Goal: Complete application form

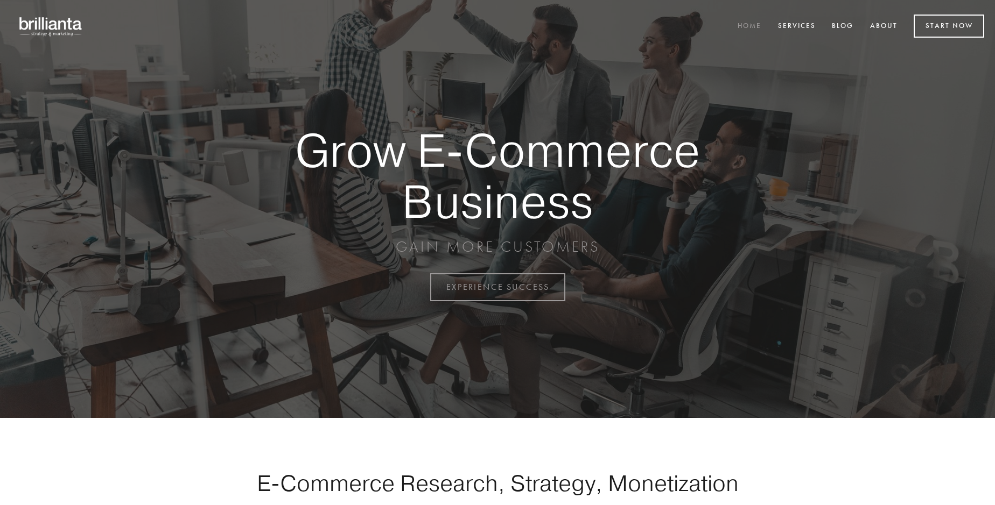
scroll to position [2821, 0]
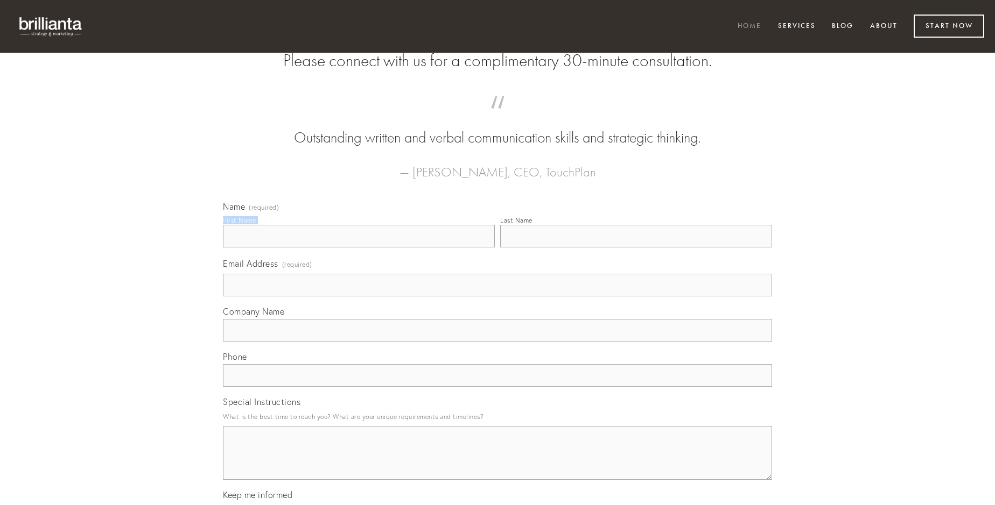
type input "[PERSON_NAME]"
click at [636, 248] on input "Last Name" at bounding box center [636, 236] width 272 height 23
type input "[PERSON_NAME]"
click at [497, 297] on input "Email Address (required)" at bounding box center [497, 285] width 549 height 23
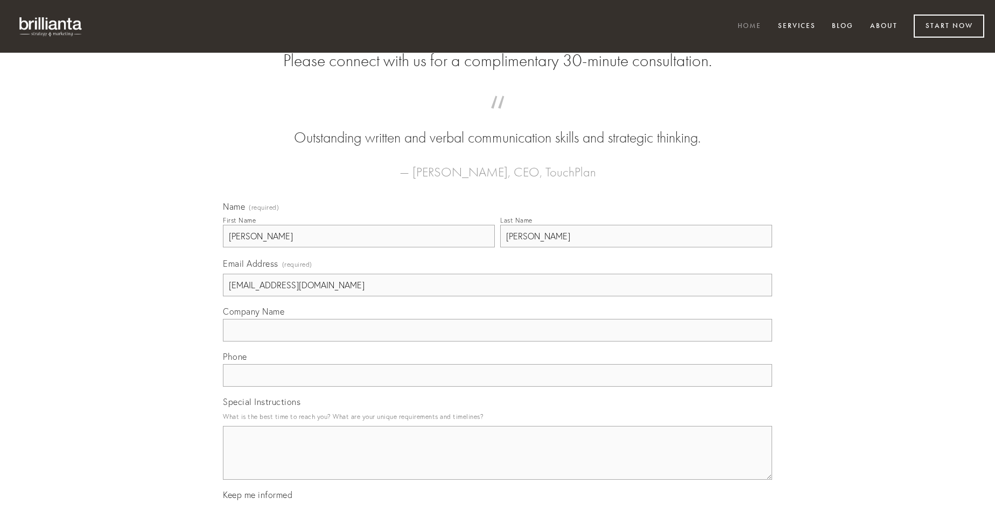
type input "[EMAIL_ADDRESS][DOMAIN_NAME]"
click at [497, 342] on input "Company Name" at bounding box center [497, 330] width 549 height 23
type input "sono"
click at [497, 387] on input "text" at bounding box center [497, 375] width 549 height 23
click at [497, 463] on textarea "Special Instructions" at bounding box center [497, 453] width 549 height 54
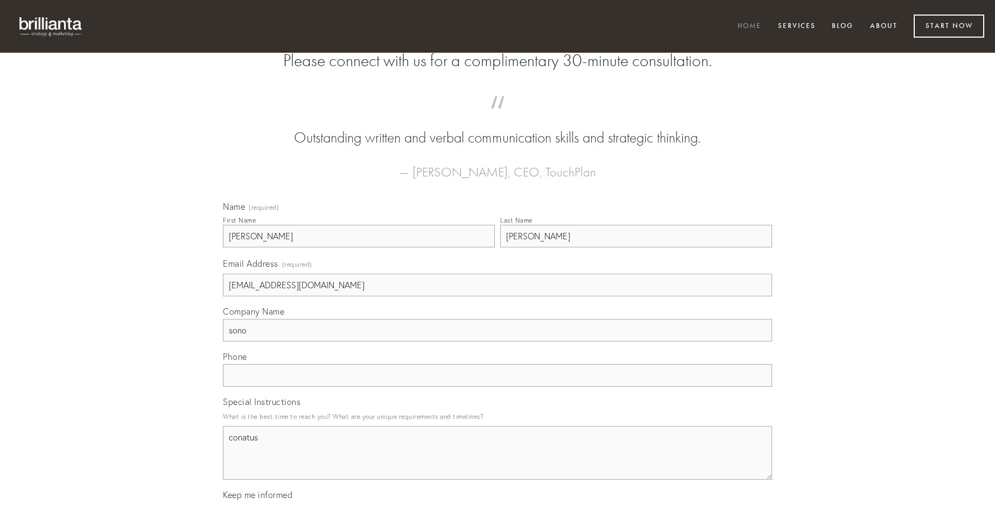
type textarea "conatus"
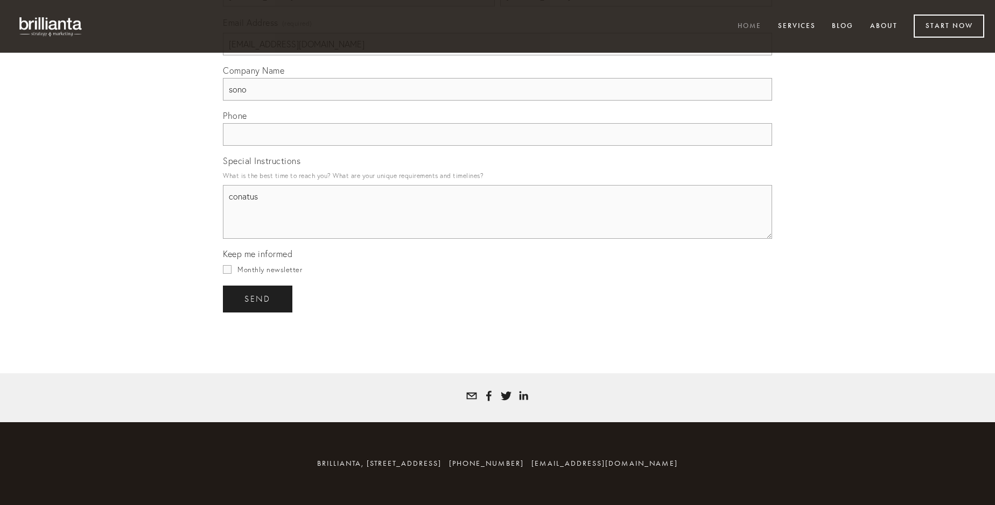
click at [258, 299] on span "send" at bounding box center [257, 299] width 26 height 10
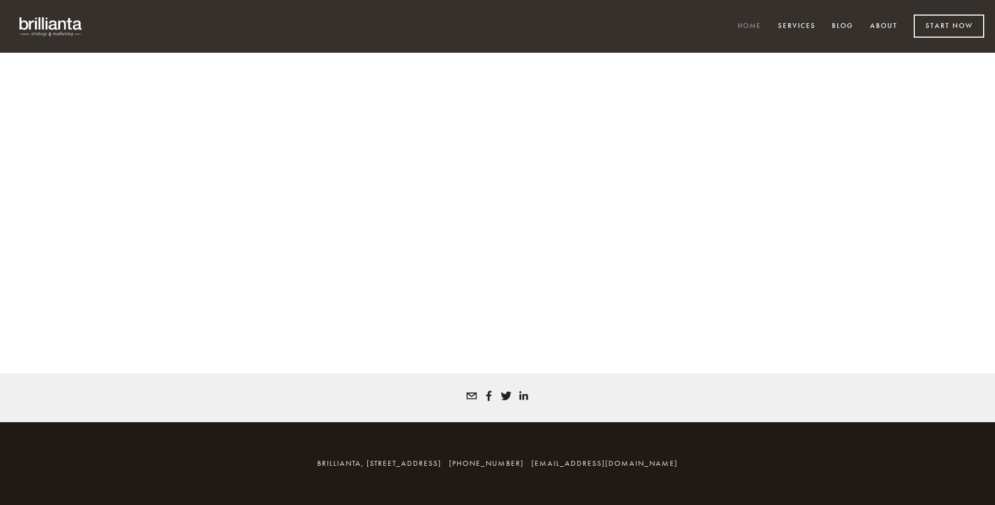
scroll to position [2807, 0]
